Goal: Understand site structure: Understand site structure

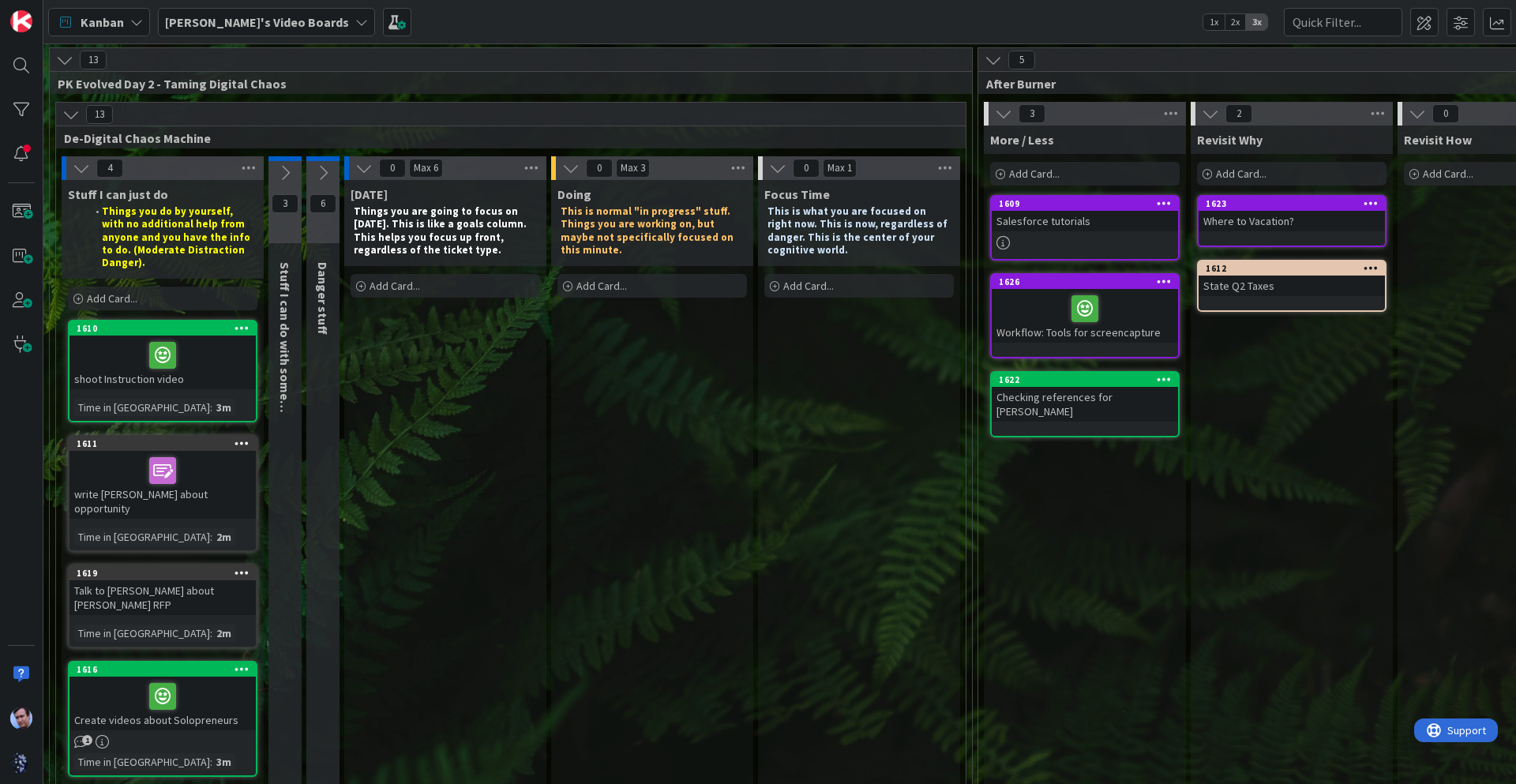
scroll to position [24, 44]
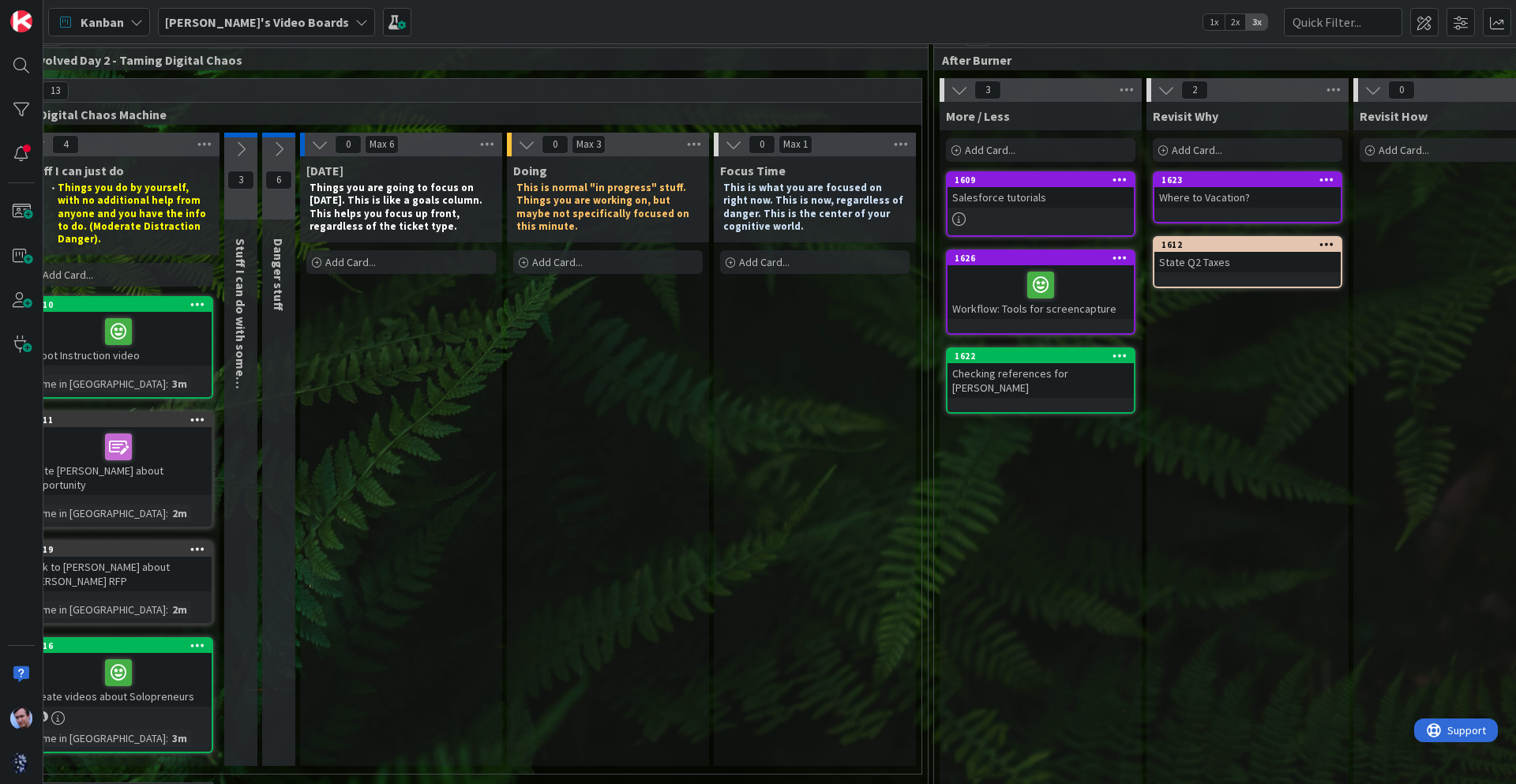
click at [238, 153] on icon at bounding box center [241, 149] width 18 height 18
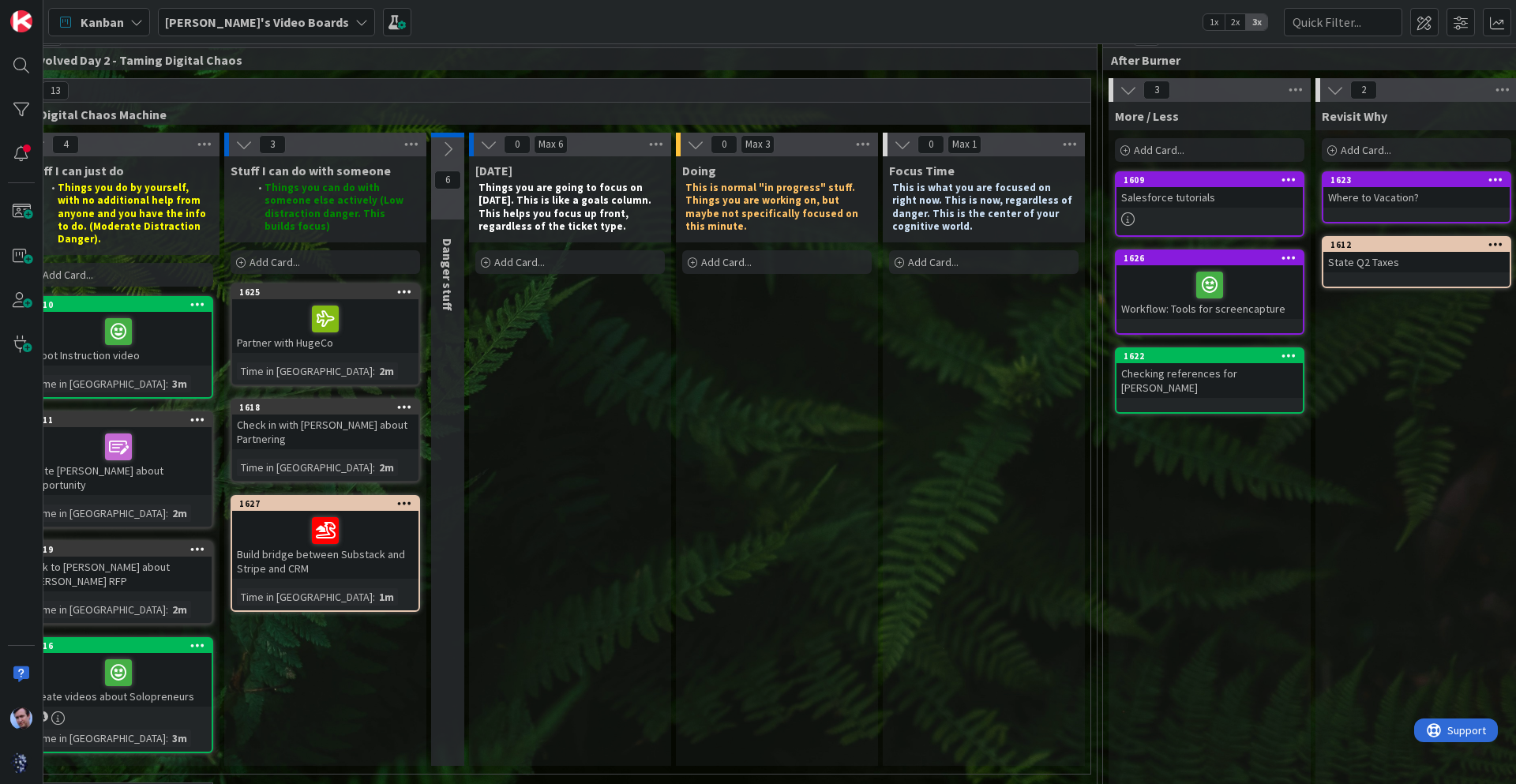
click at [453, 152] on icon at bounding box center [448, 149] width 18 height 18
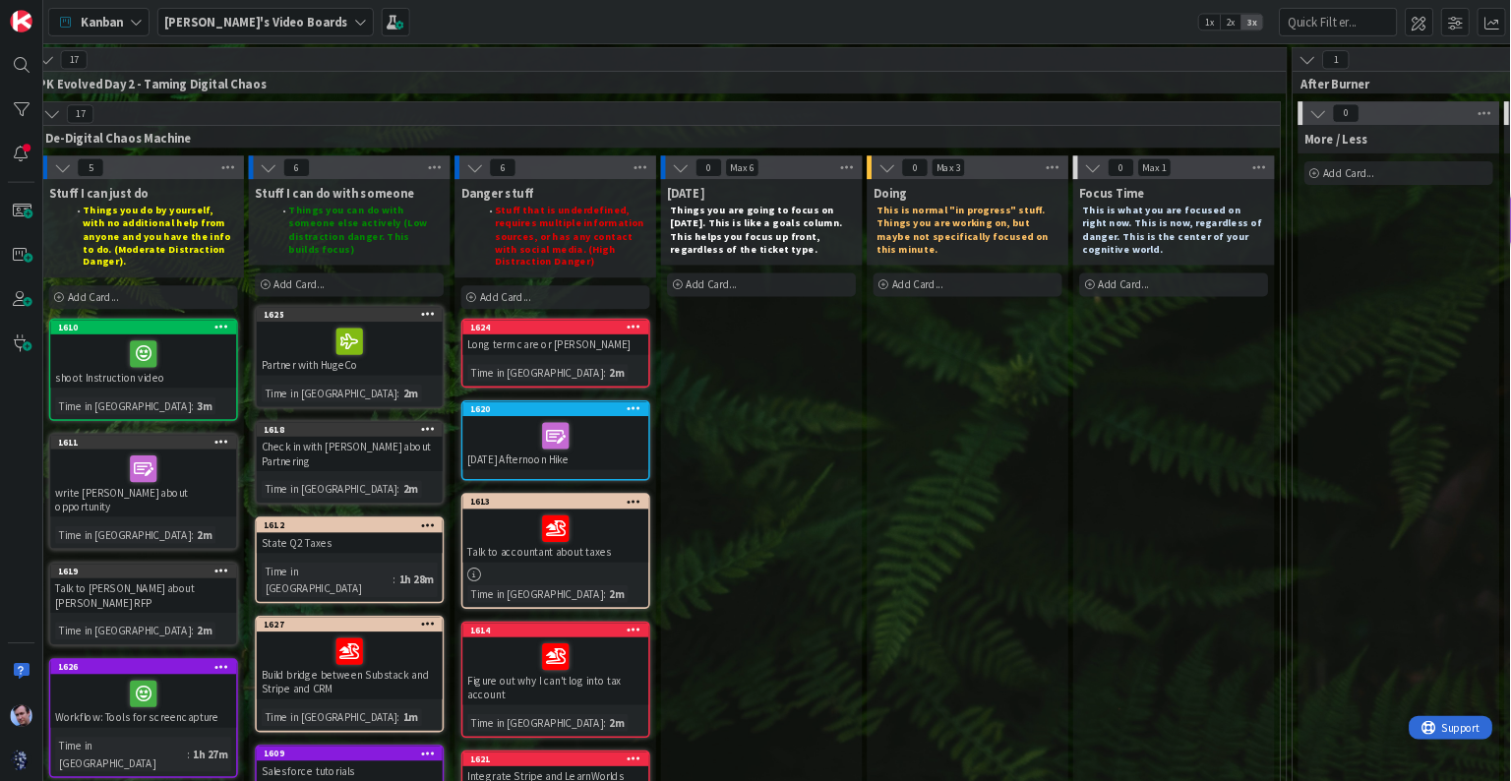
scroll to position [0, 0]
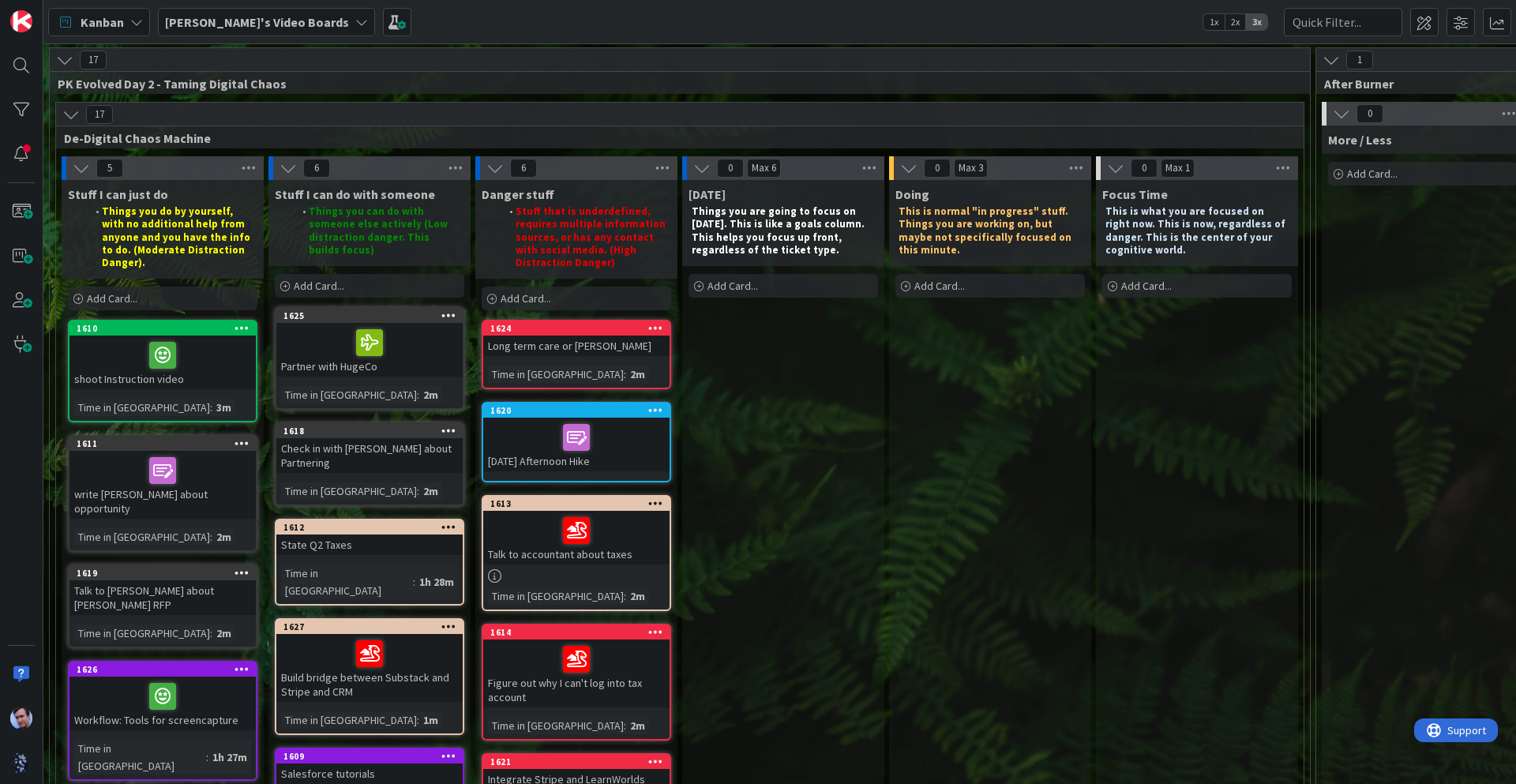
click at [909, 165] on icon at bounding box center [909, 169] width 18 height 18
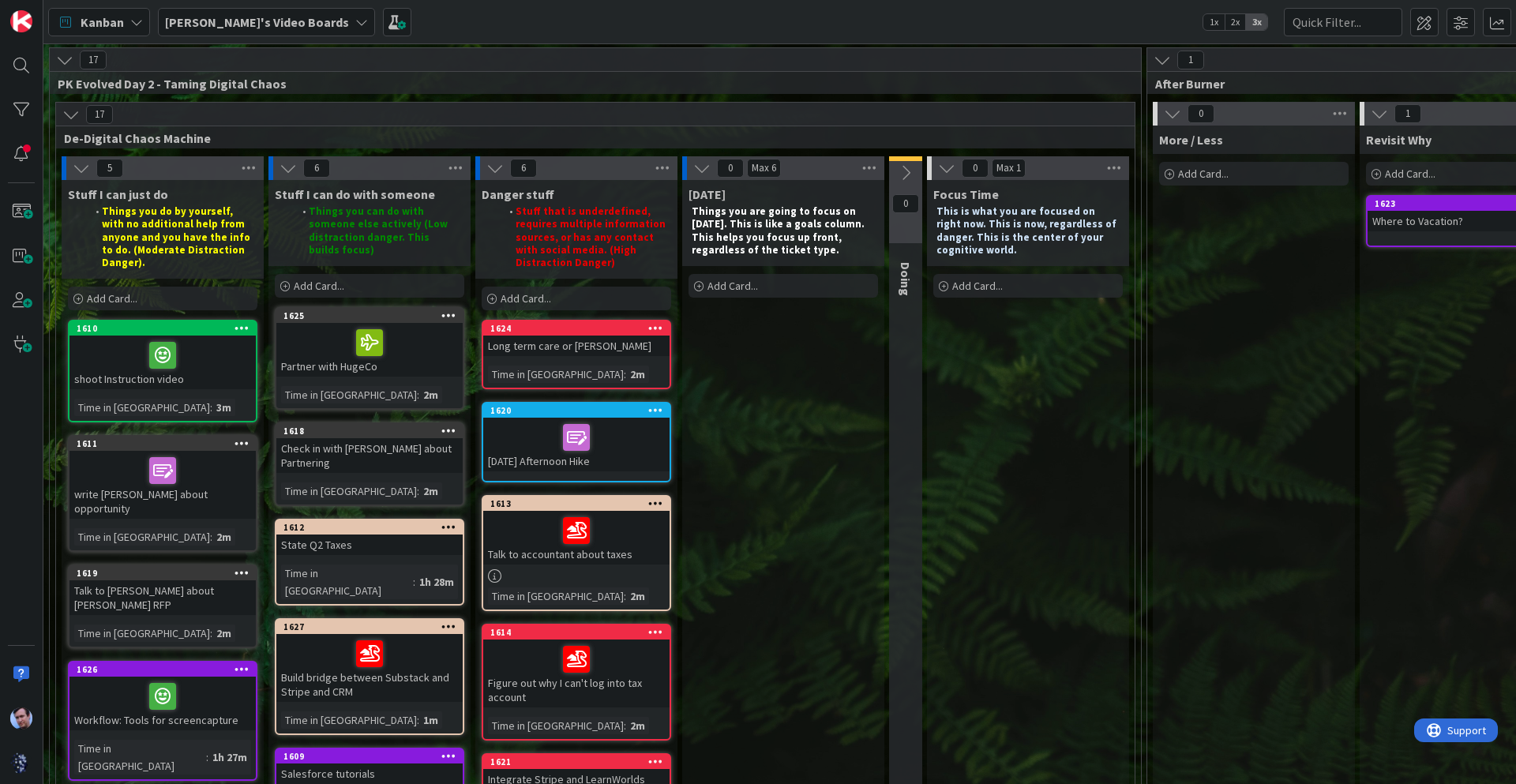
click at [952, 172] on icon at bounding box center [947, 169] width 18 height 18
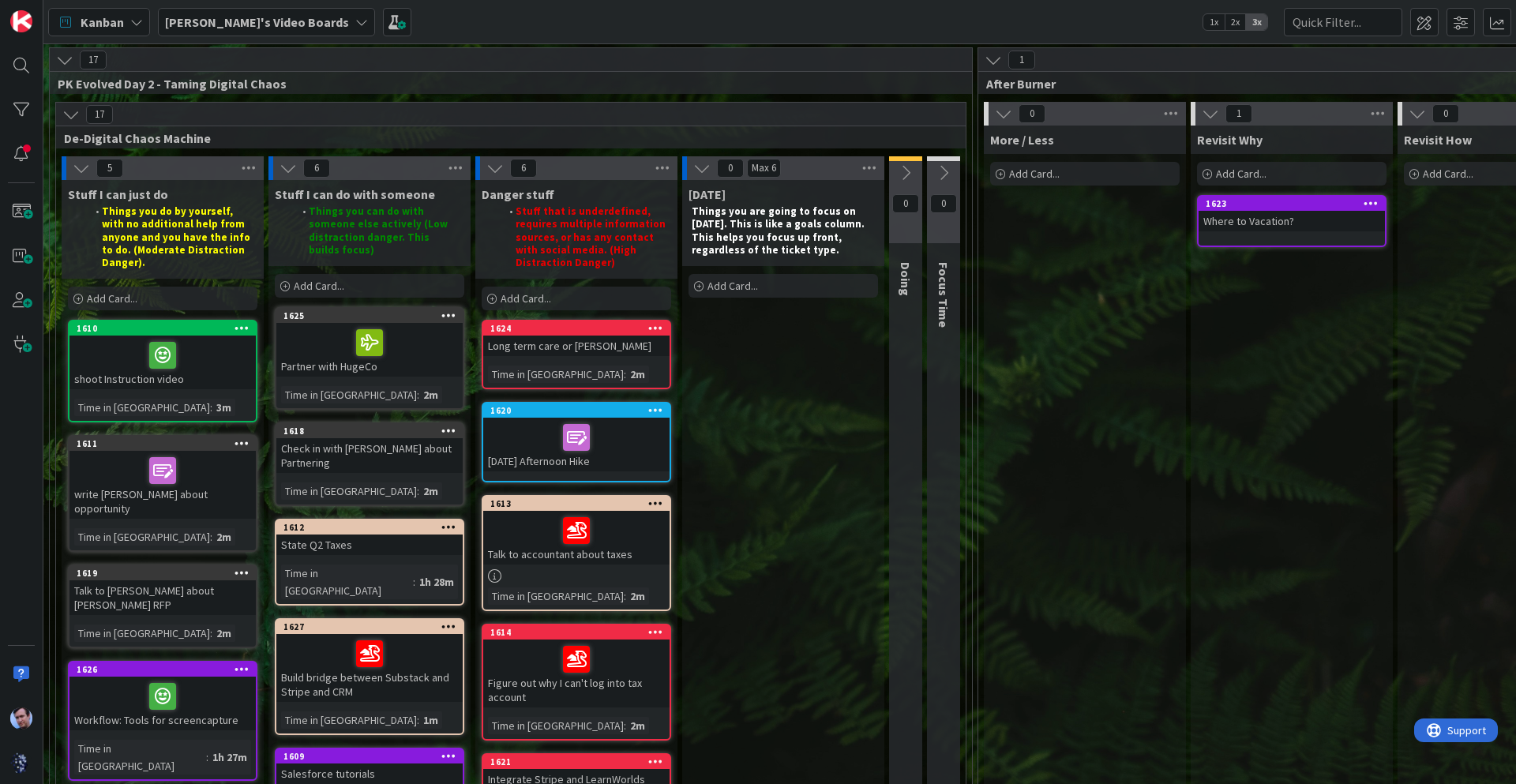
click at [694, 170] on icon at bounding box center [702, 169] width 18 height 18
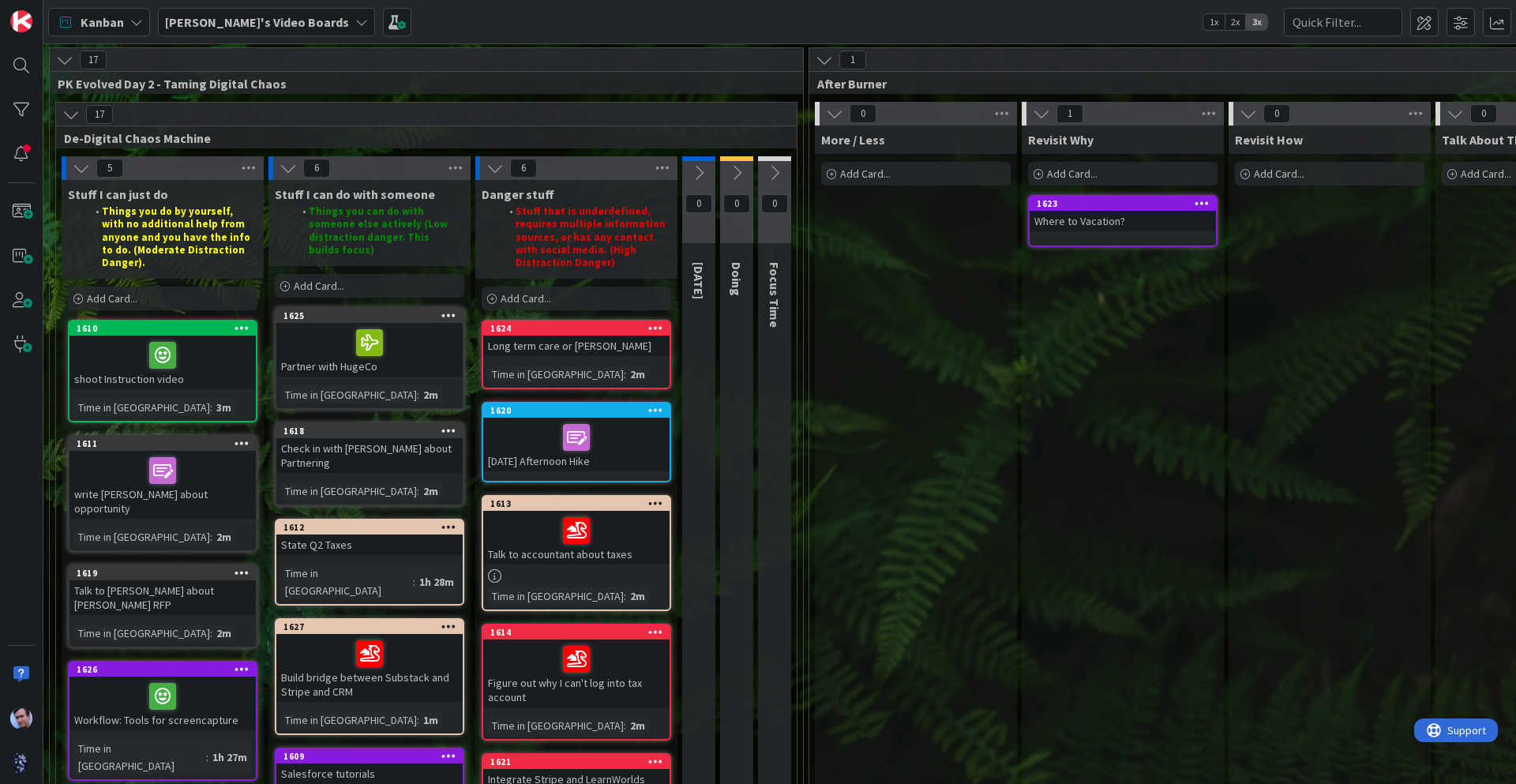
click at [499, 170] on icon at bounding box center [495, 169] width 18 height 18
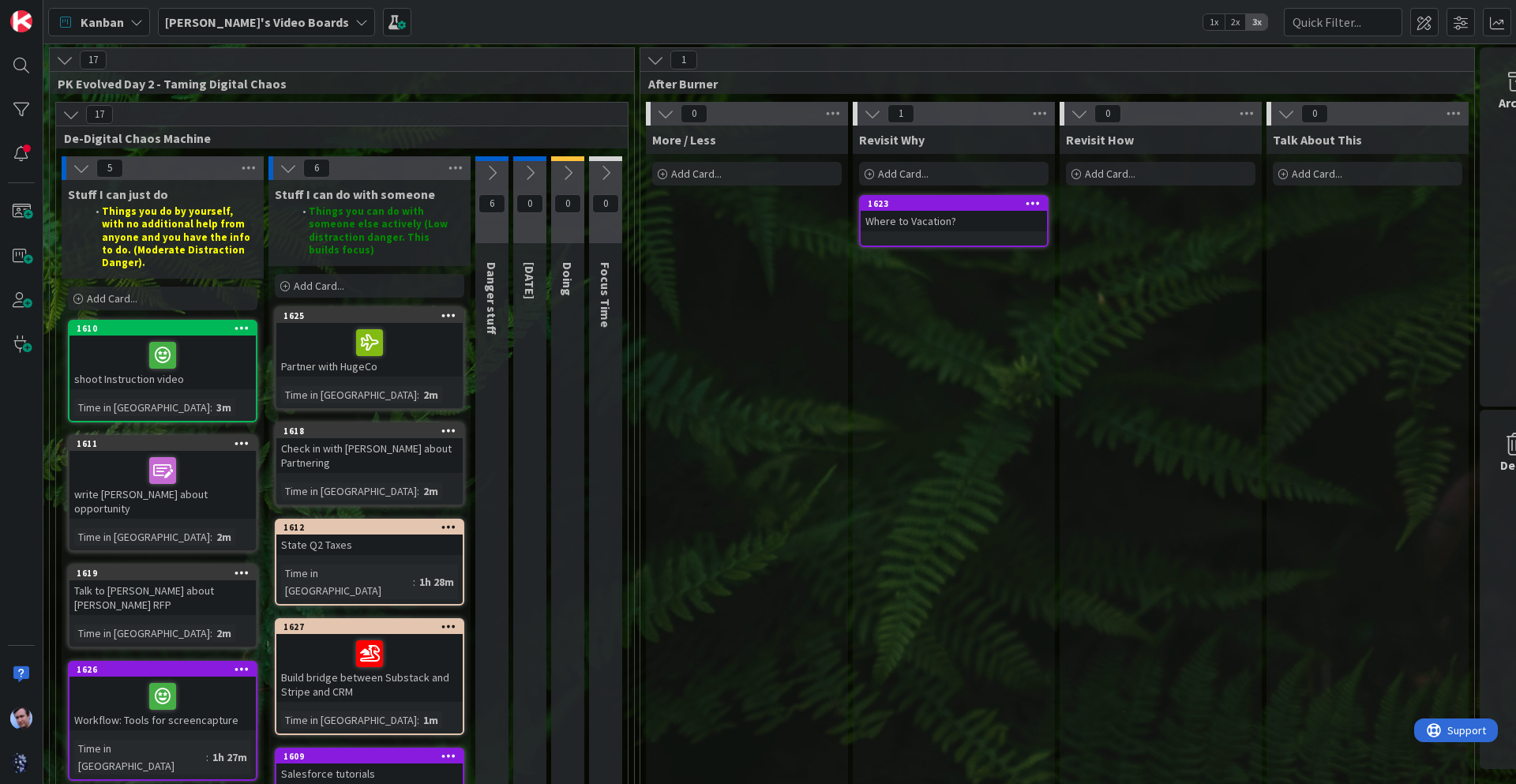
click at [285, 172] on icon at bounding box center [288, 169] width 18 height 18
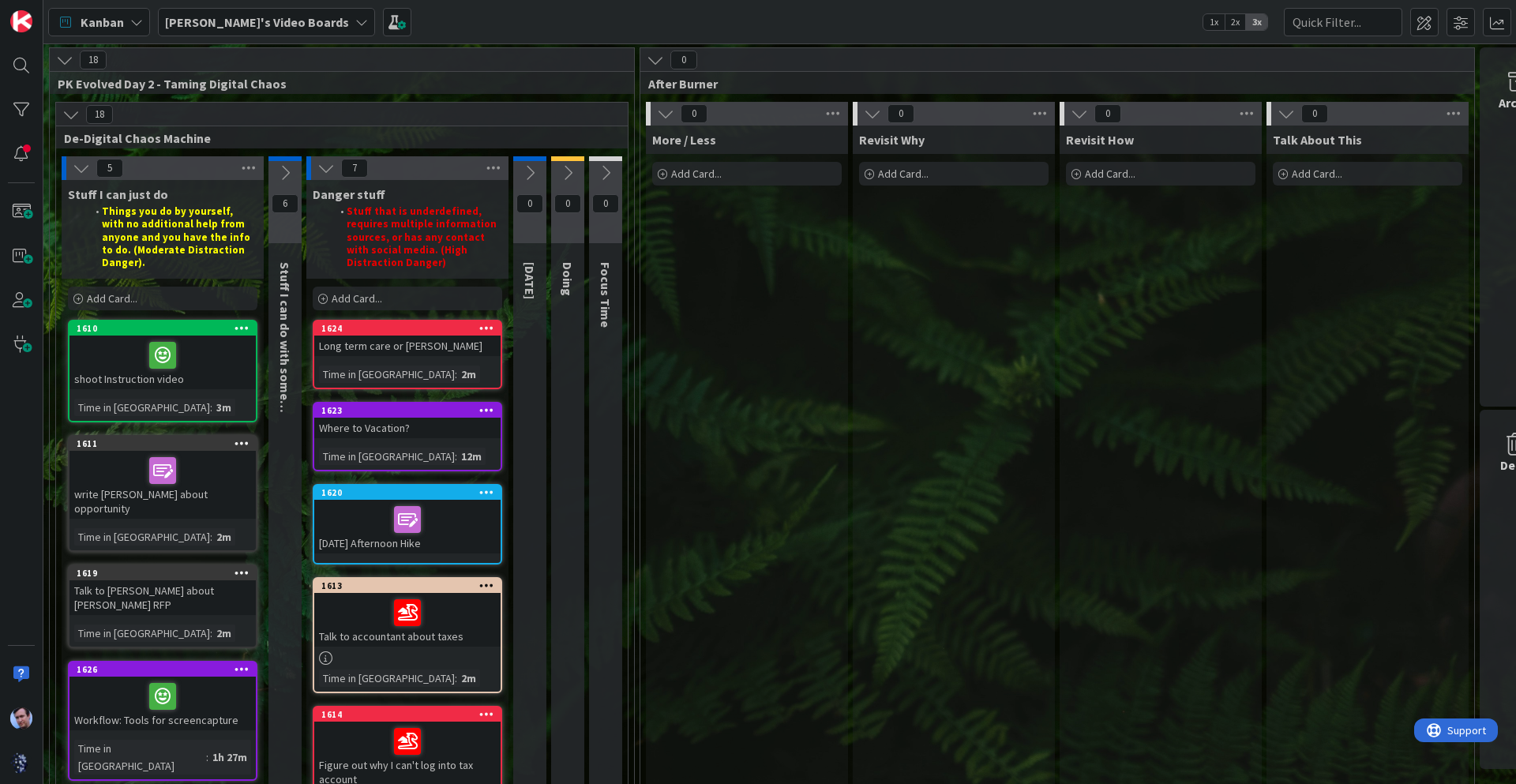
click at [319, 166] on icon at bounding box center [326, 169] width 18 height 18
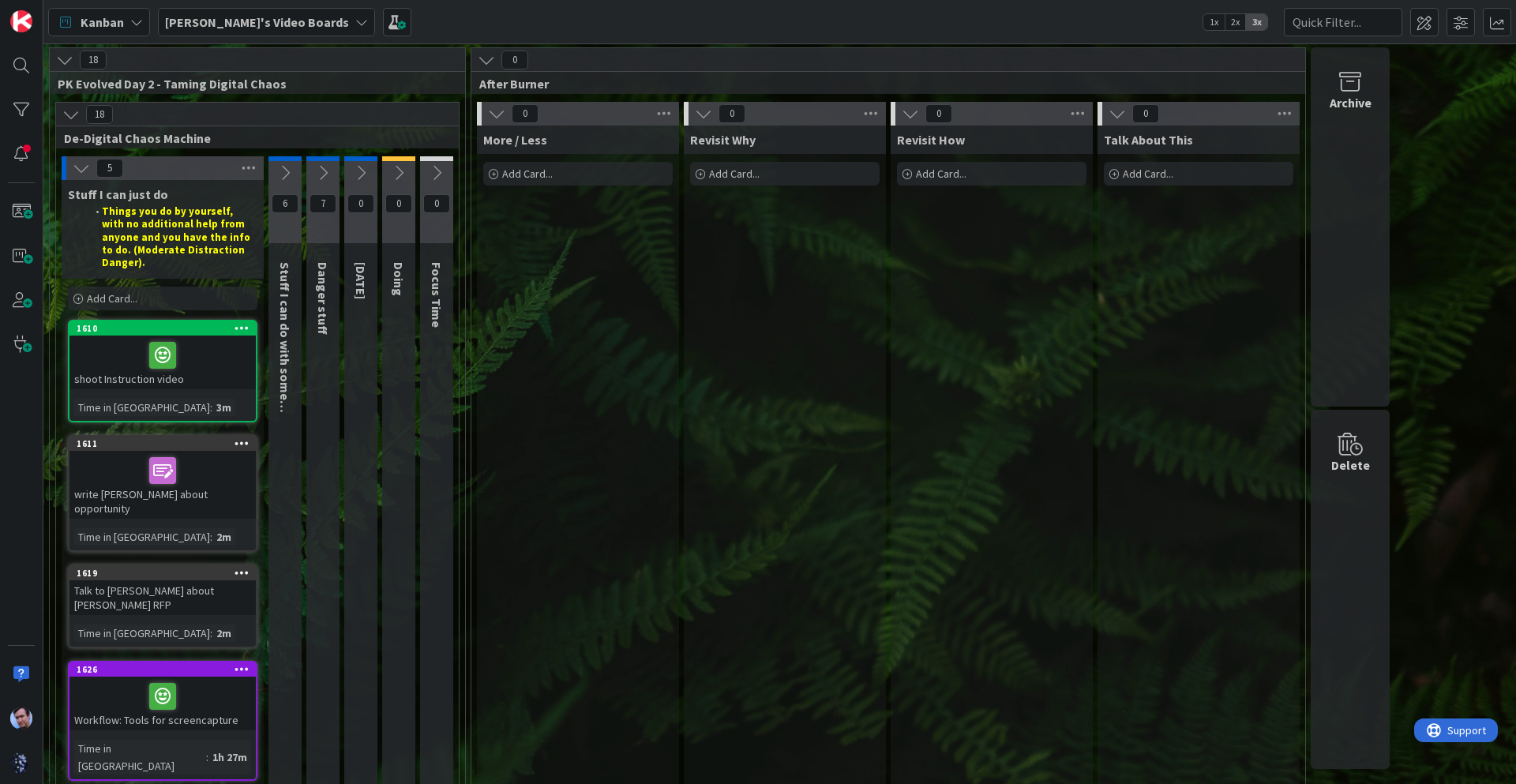
click at [554, 399] on div "More / Less Add Card..." at bounding box center [578, 666] width 202 height 1082
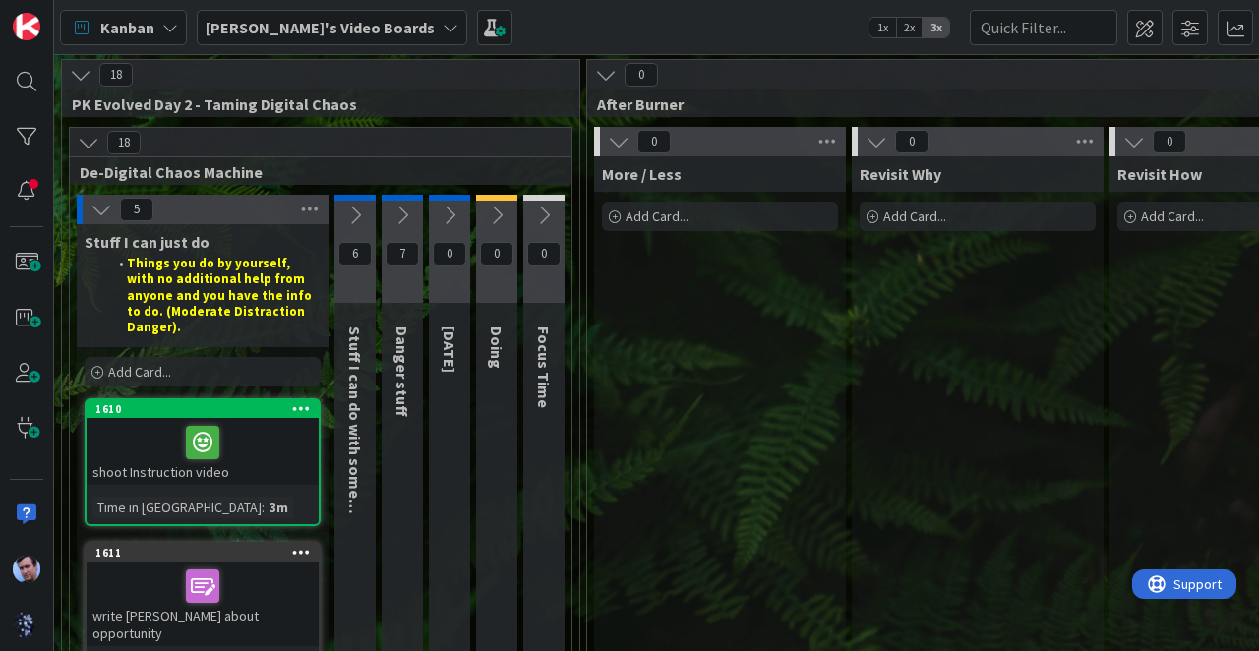
click at [350, 218] on icon at bounding box center [355, 216] width 22 height 22
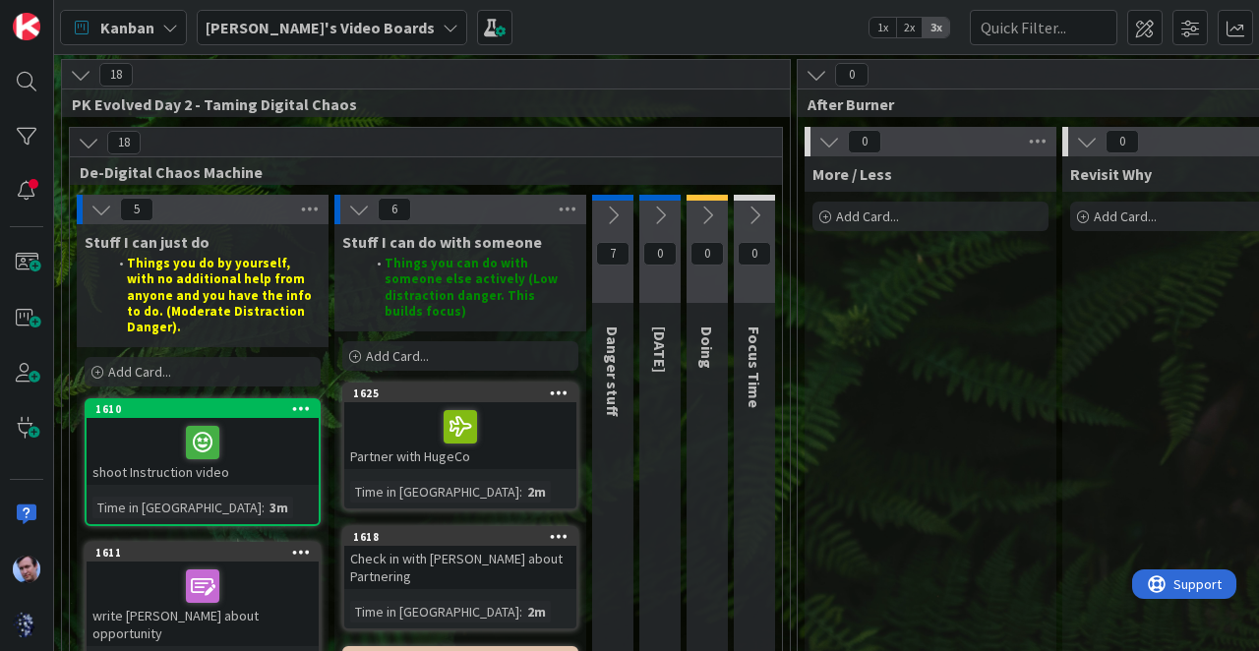
click at [608, 213] on icon at bounding box center [613, 216] width 22 height 22
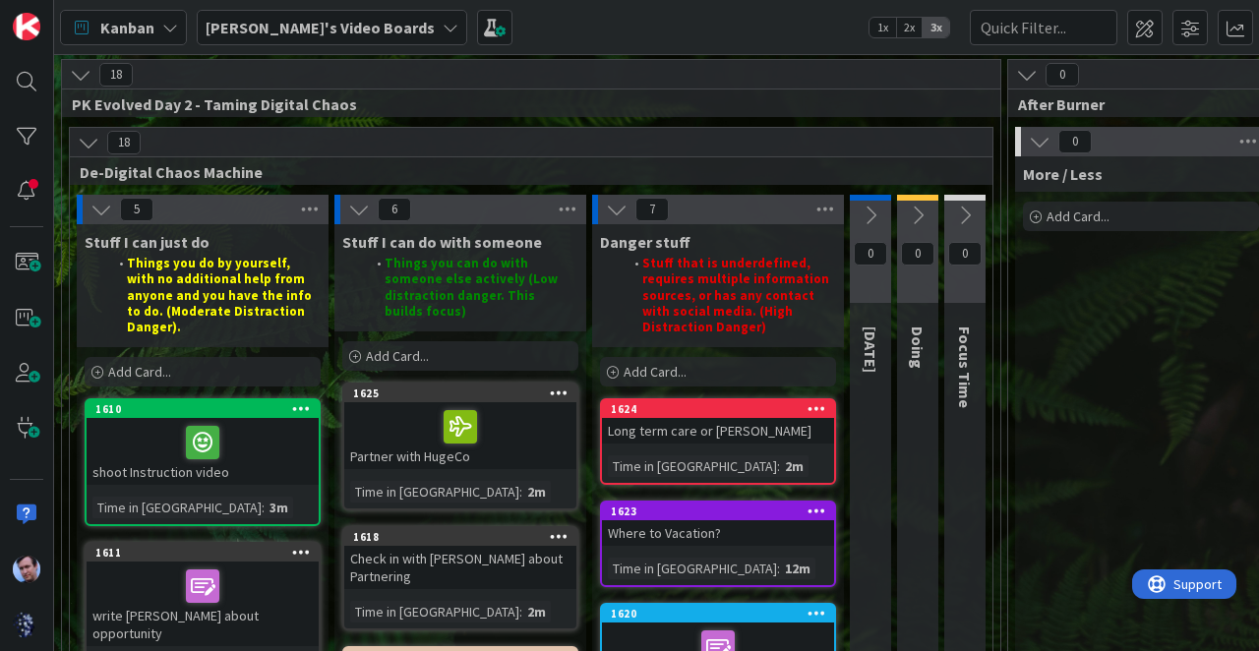
click at [358, 209] on icon at bounding box center [359, 210] width 22 height 22
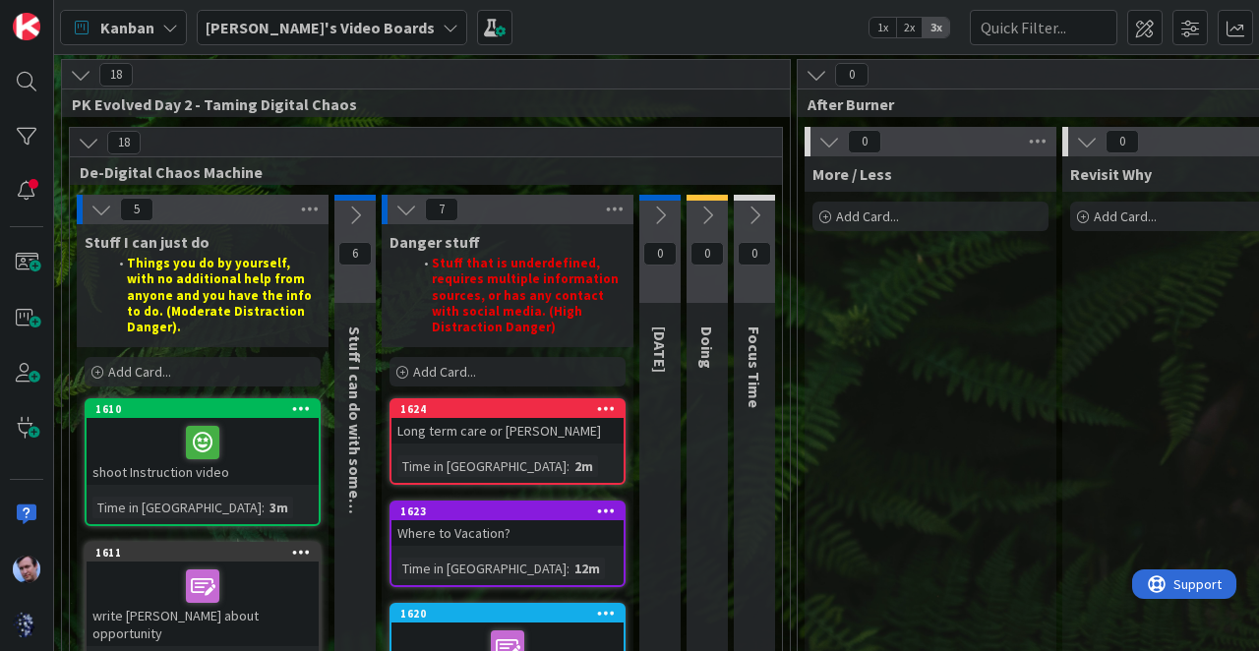
click at [647, 219] on button at bounding box center [659, 216] width 41 height 30
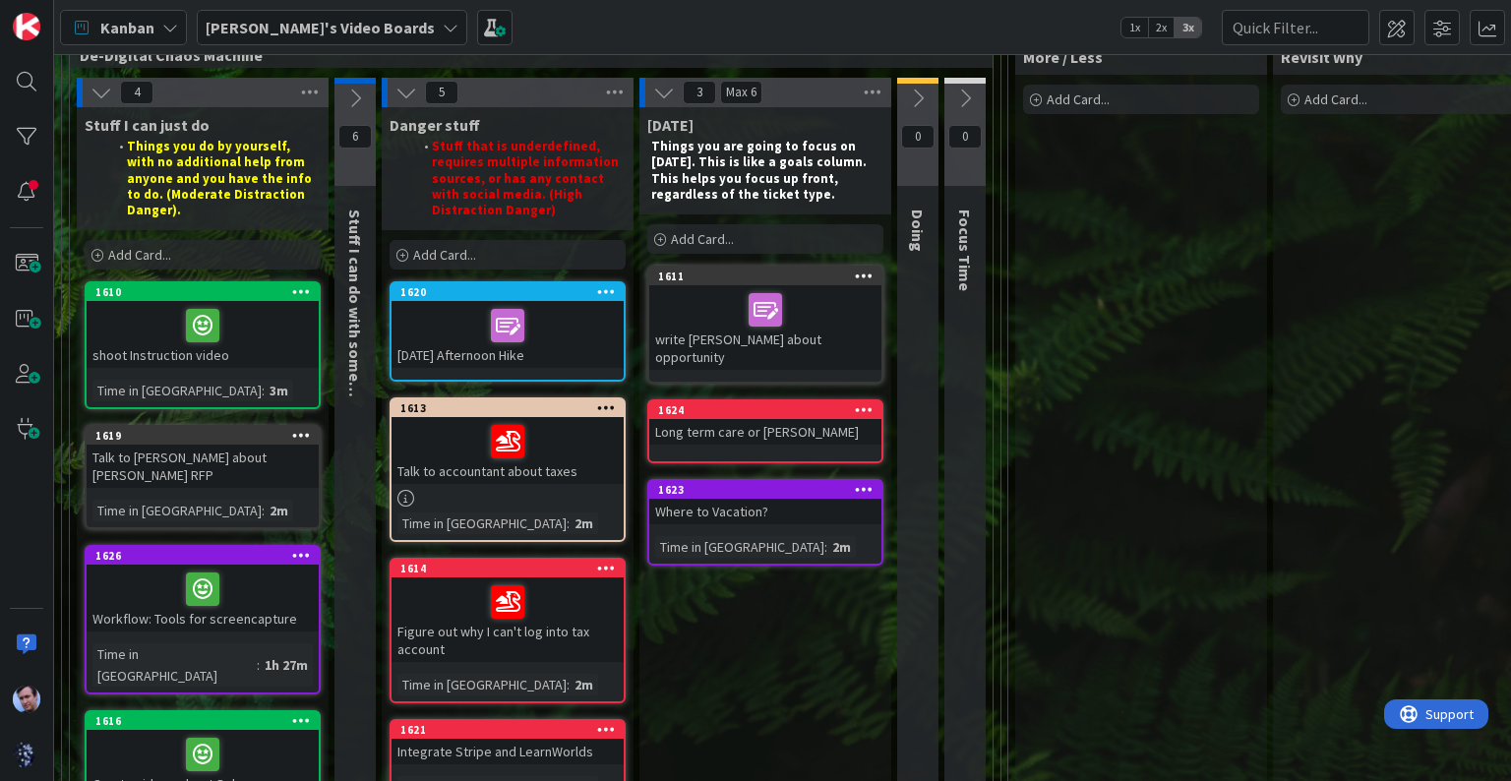
scroll to position [79, 0]
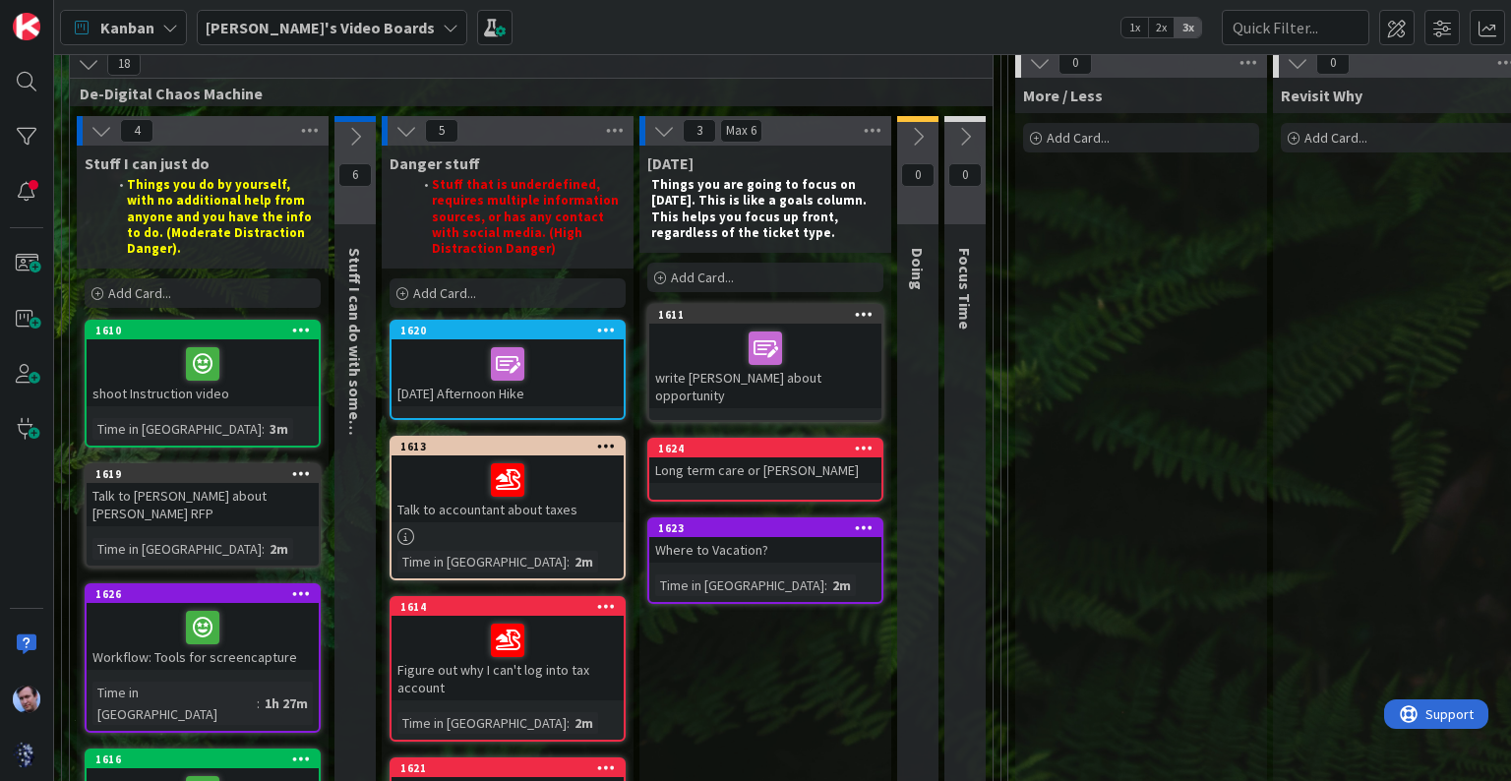
click at [661, 137] on icon at bounding box center [664, 131] width 22 height 22
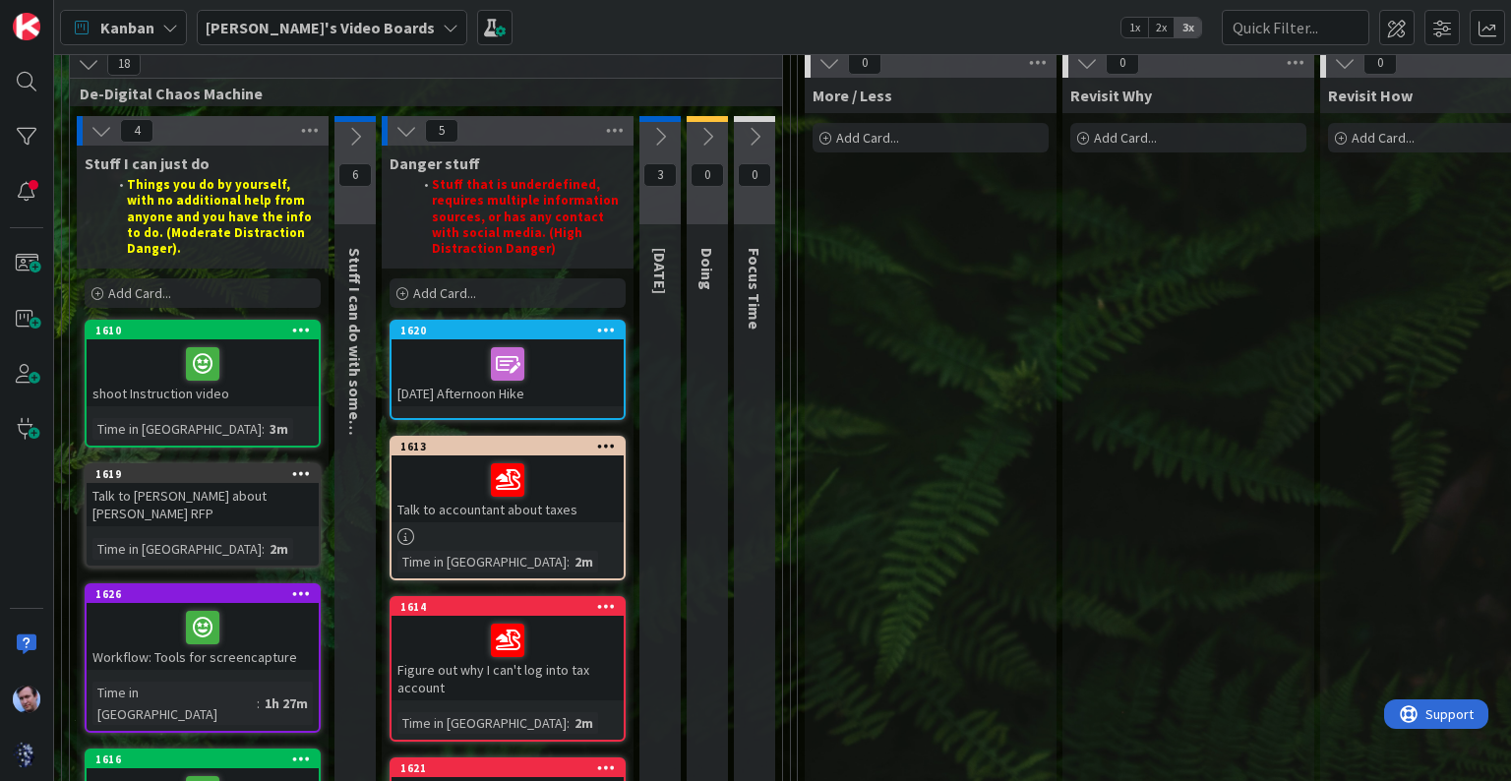
click at [748, 142] on icon at bounding box center [755, 137] width 22 height 22
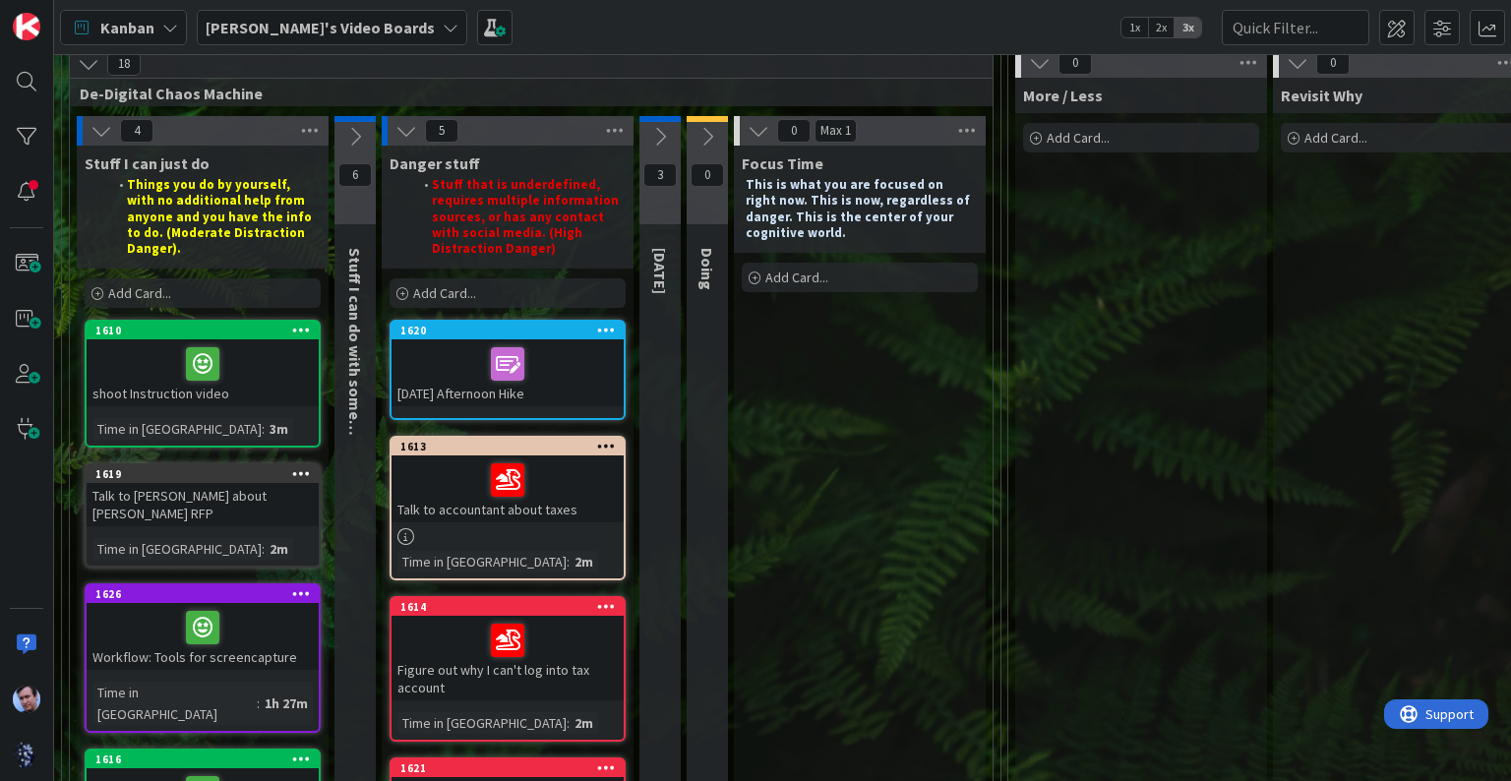
click at [407, 132] on icon at bounding box center [406, 131] width 22 height 22
